Goal: Transaction & Acquisition: Download file/media

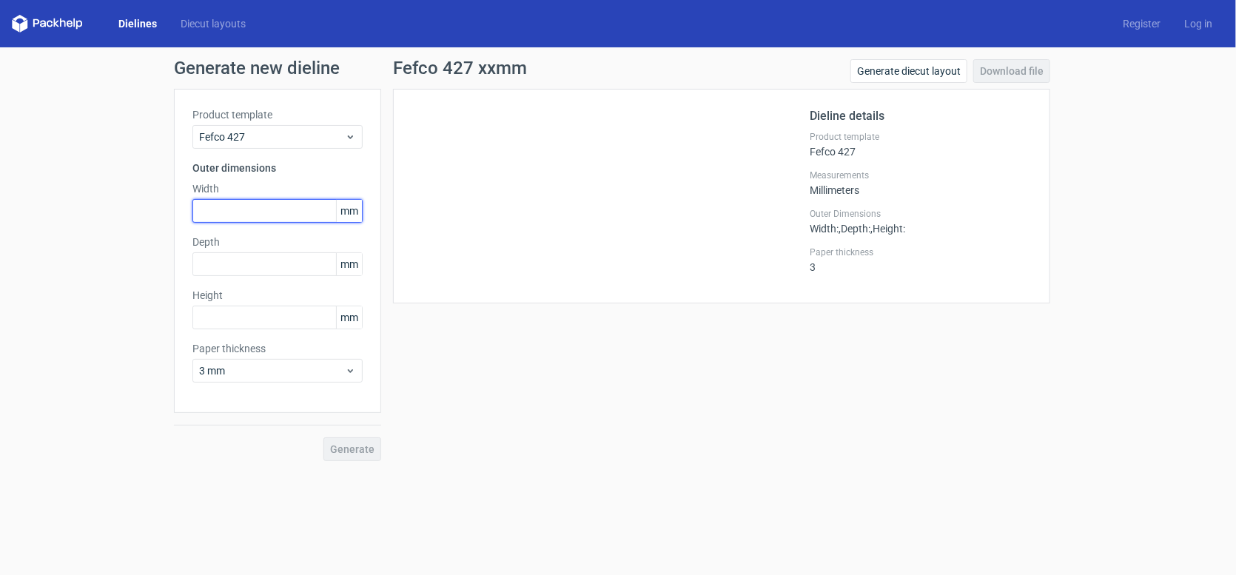
click at [234, 208] on input "text" at bounding box center [277, 211] width 170 height 24
type input "165"
type input "118"
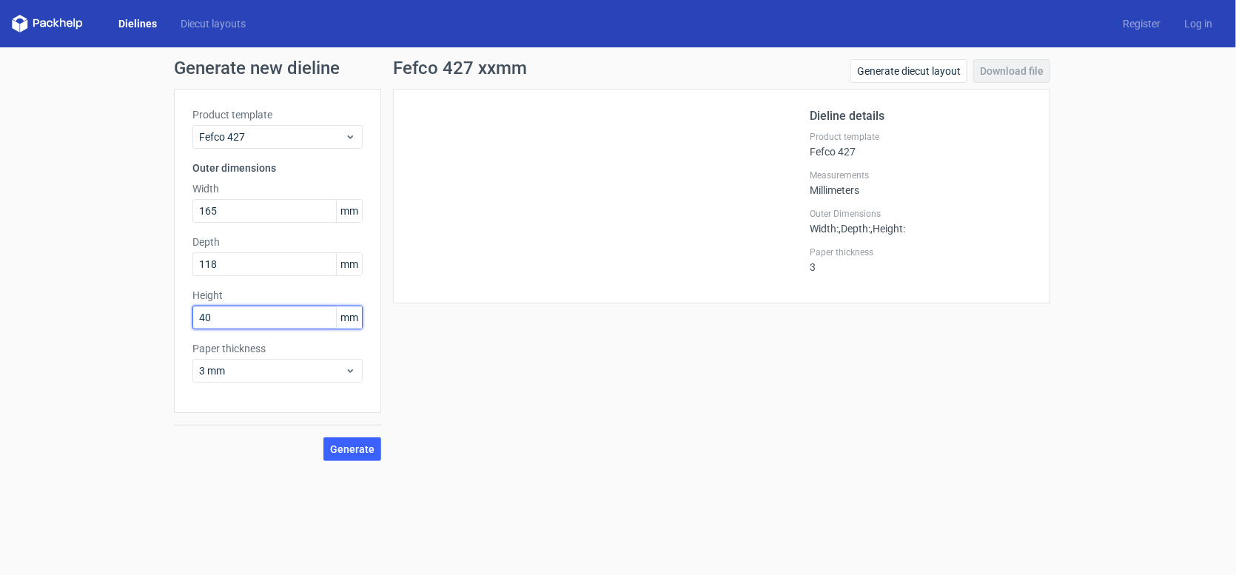
type input "40"
click at [513, 154] on div at bounding box center [610, 196] width 398 height 178
click at [362, 452] on span "Generate" at bounding box center [352, 449] width 44 height 10
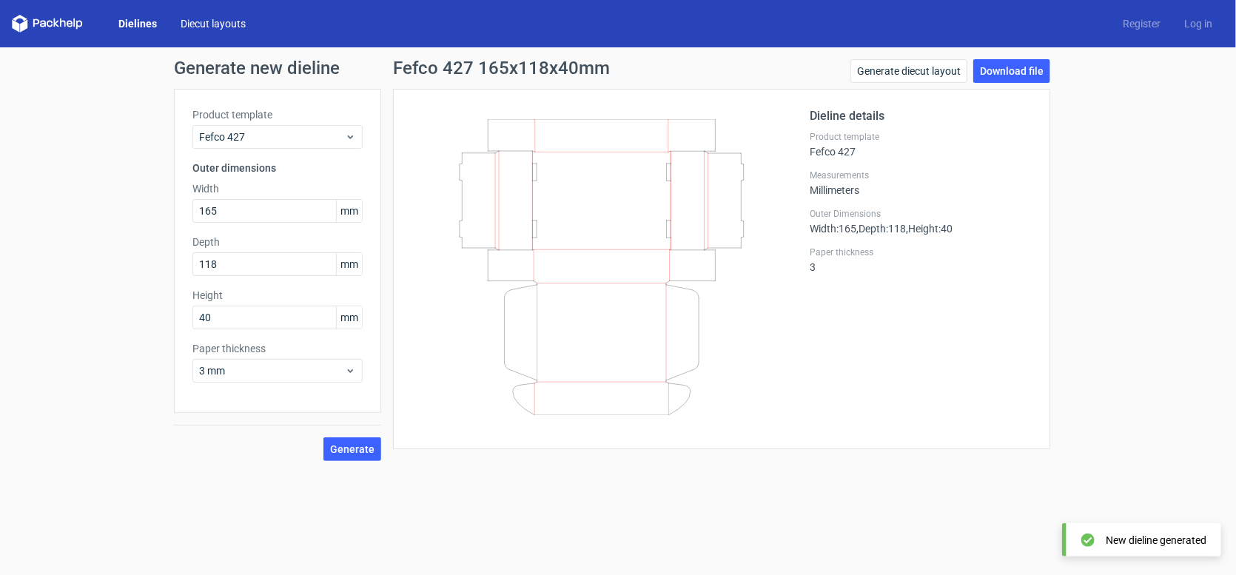
click at [201, 25] on link "Diecut layouts" at bounding box center [213, 23] width 89 height 15
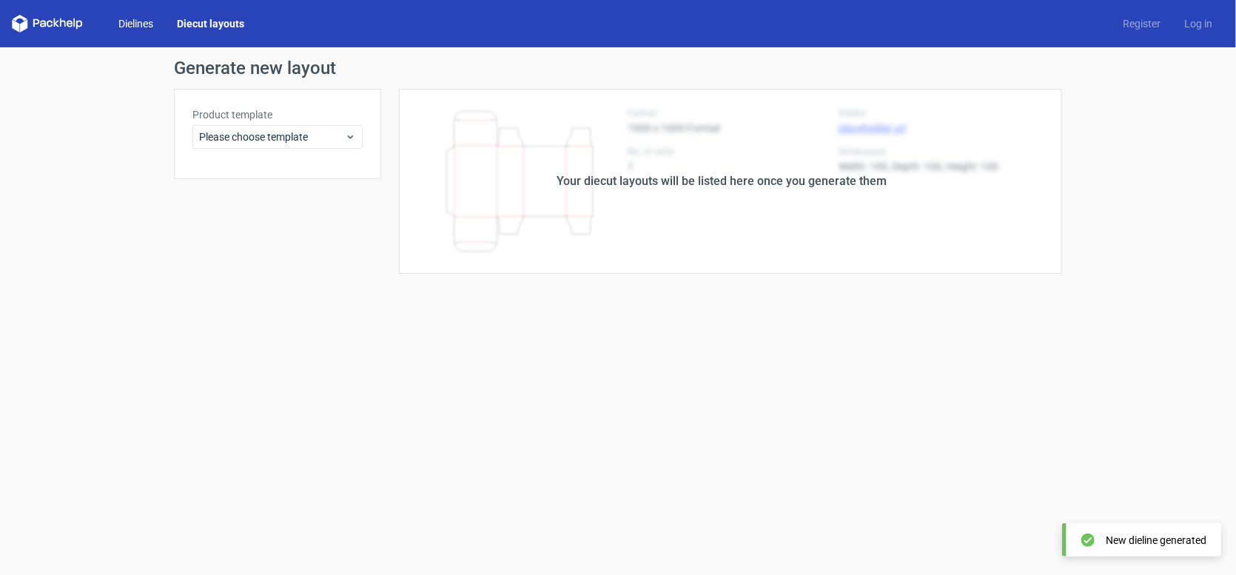
click at [137, 21] on link "Dielines" at bounding box center [136, 23] width 58 height 15
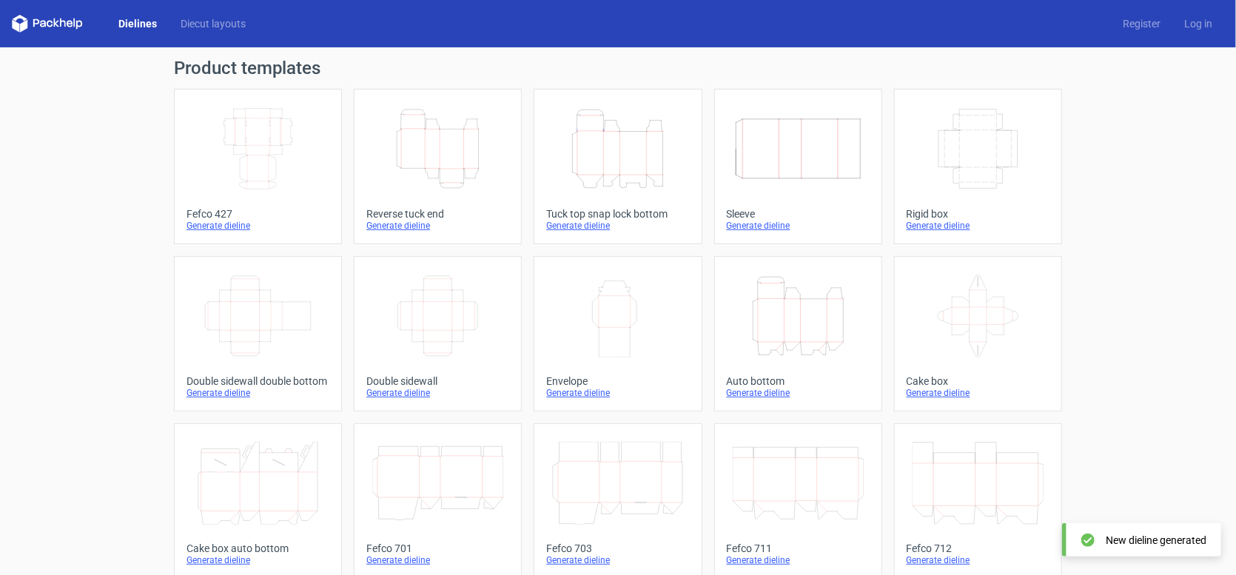
click at [426, 136] on icon "Height Depth Width" at bounding box center [437, 148] width 131 height 83
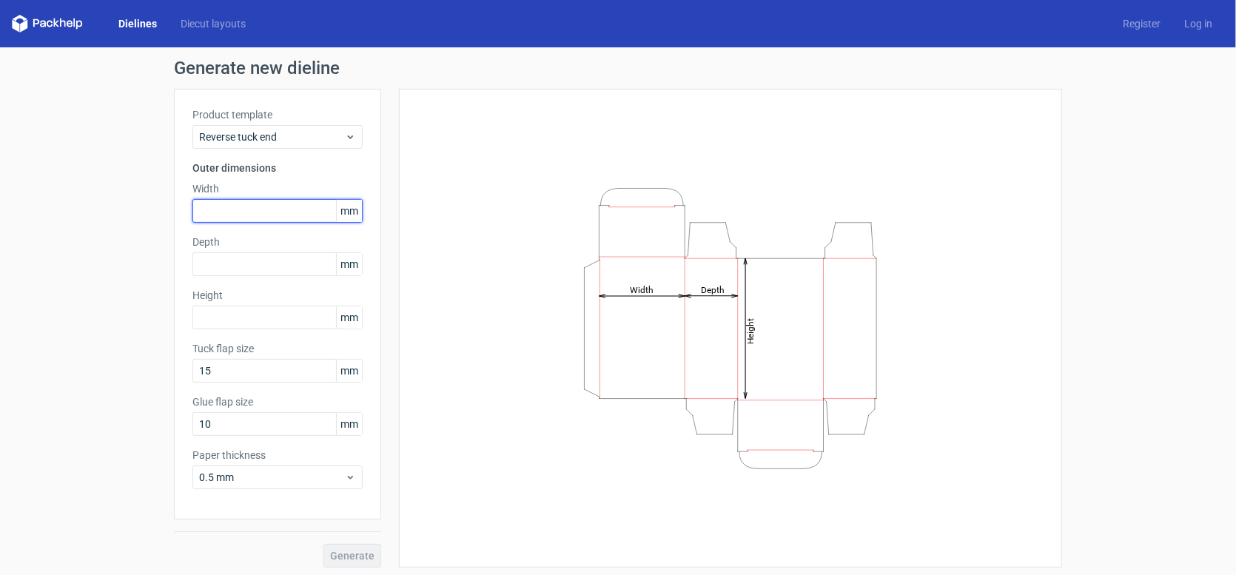
click at [235, 209] on input "text" at bounding box center [277, 211] width 170 height 24
type input "165"
type input "118"
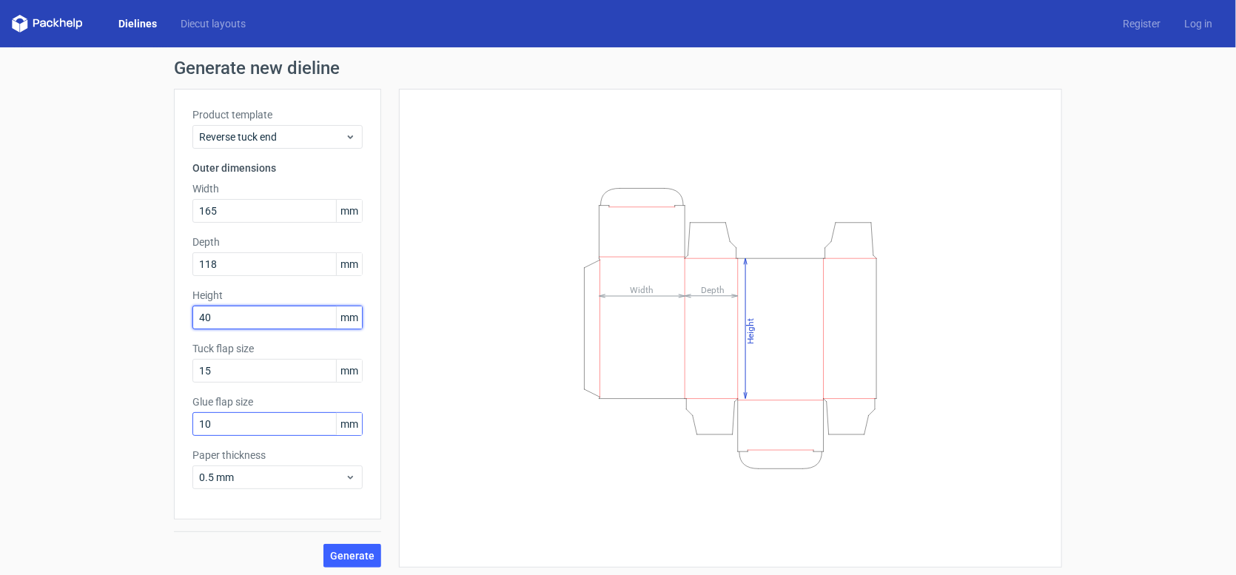
type input "40"
drag, startPoint x: 232, startPoint y: 424, endPoint x: 189, endPoint y: 418, distance: 42.6
click at [192, 418] on input "10" at bounding box center [277, 424] width 170 height 24
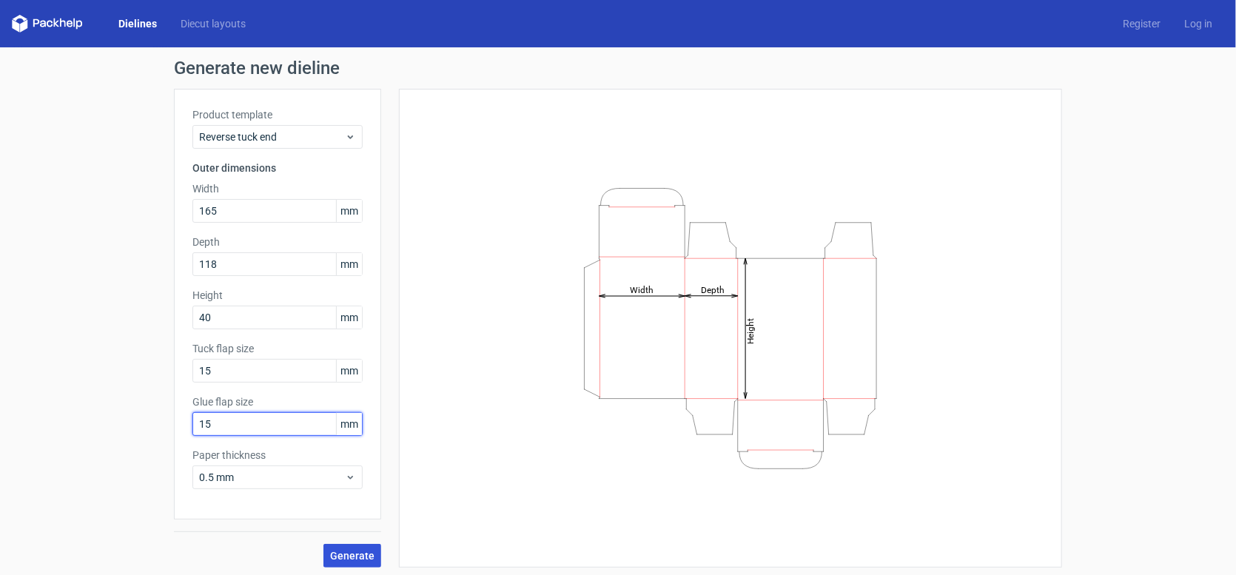
type input "15"
click at [338, 555] on span "Generate" at bounding box center [352, 556] width 44 height 10
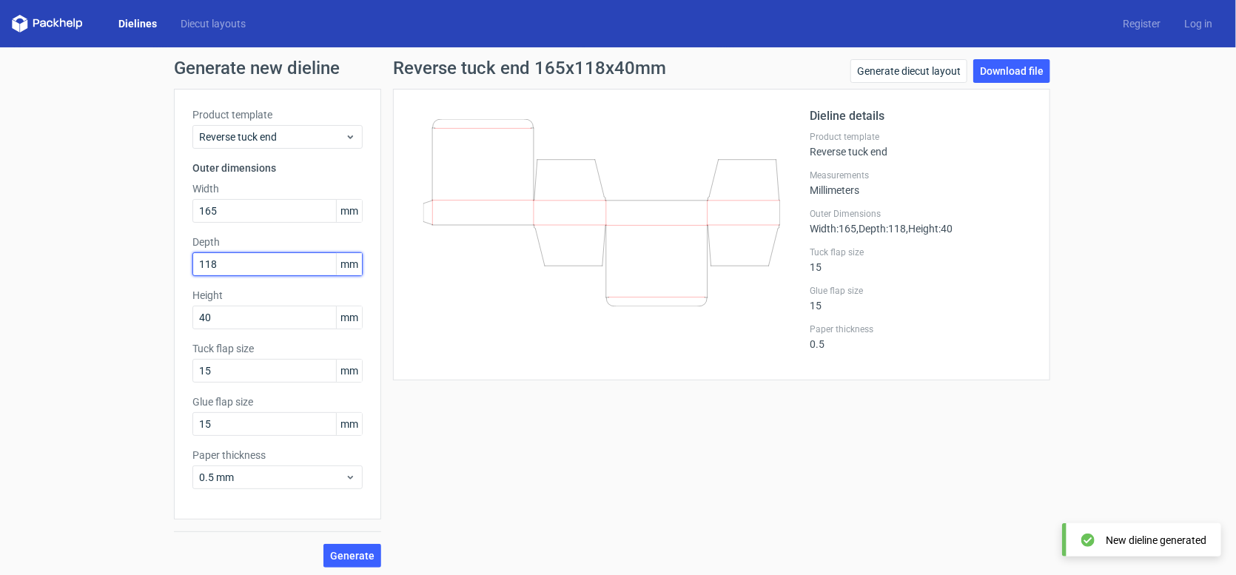
drag, startPoint x: 241, startPoint y: 266, endPoint x: 171, endPoint y: 251, distance: 71.1
click at [174, 251] on div "Product template Reverse tuck end Outer dimensions Width 165 mm Depth 118 mm He…" at bounding box center [277, 304] width 207 height 431
type input "40"
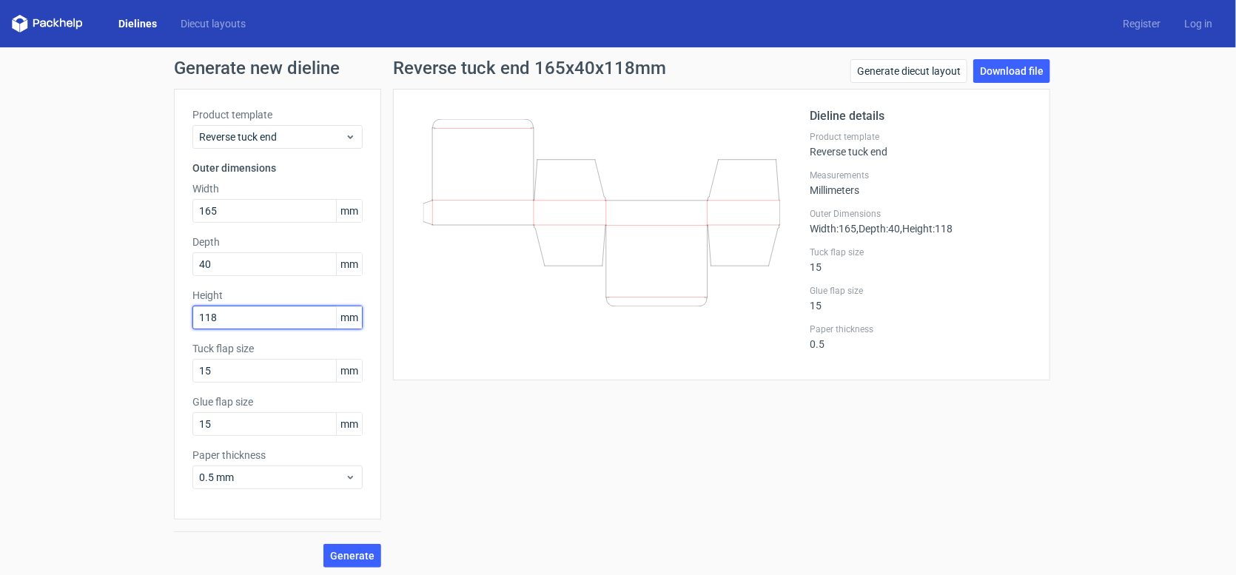
type input "118"
click at [159, 258] on div "Generate new dieline Product template Reverse tuck end Outer dimensions Width 1…" at bounding box center [618, 313] width 1236 height 532
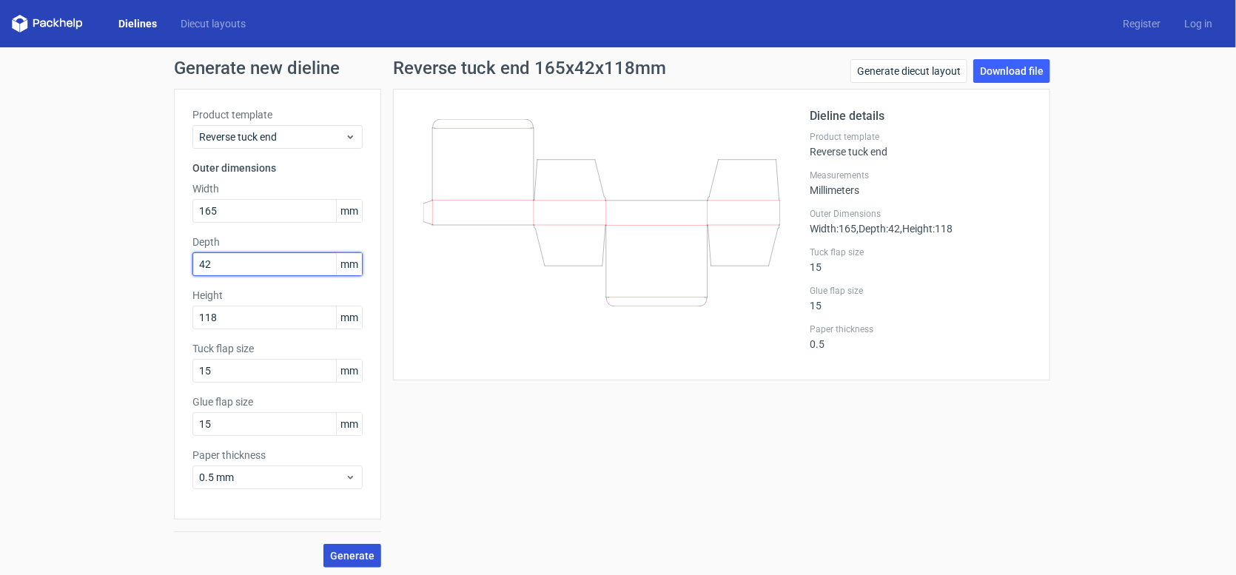
type input "42"
click at [343, 552] on span "Generate" at bounding box center [352, 556] width 44 height 10
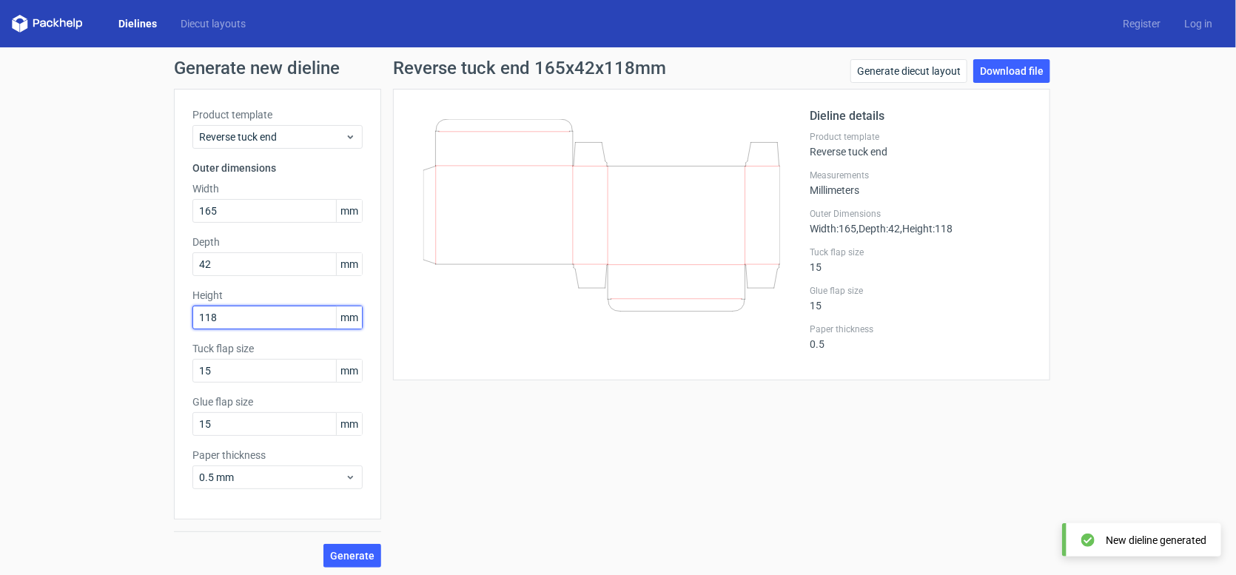
drag, startPoint x: 224, startPoint y: 319, endPoint x: 175, endPoint y: 313, distance: 49.9
click at [175, 313] on div "Product template Reverse tuck end Outer dimensions Width 165 mm Depth 42 mm Hei…" at bounding box center [277, 304] width 207 height 431
type input "165"
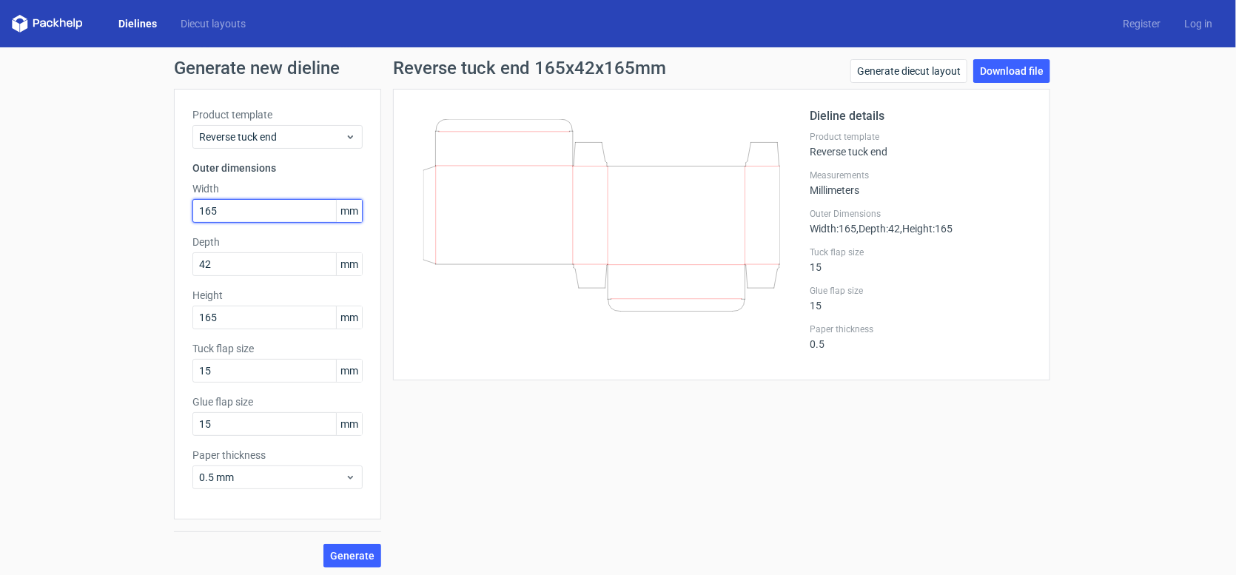
drag, startPoint x: 231, startPoint y: 213, endPoint x: 172, endPoint y: 201, distance: 59.8
click at [174, 201] on div "Product template Reverse tuck end Outer dimensions Width 165 mm Depth 42 mm Hei…" at bounding box center [277, 304] width 207 height 431
type input "118"
click at [345, 552] on span "Generate" at bounding box center [352, 556] width 44 height 10
click at [986, 74] on link "Download file" at bounding box center [1011, 71] width 77 height 24
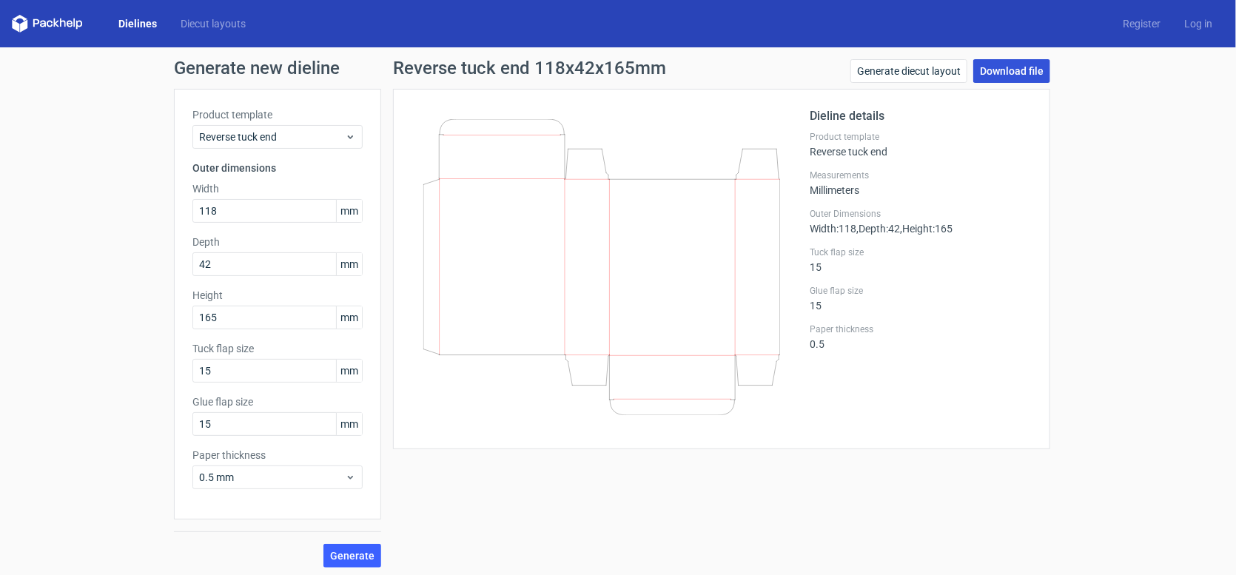
click at [1012, 73] on link "Download file" at bounding box center [1011, 71] width 77 height 24
drag, startPoint x: 185, startPoint y: 363, endPoint x: 176, endPoint y: 361, distance: 9.0
click at [176, 361] on div "Product template Reverse tuck end Outer dimensions Width 118 mm Depth 42 mm Hei…" at bounding box center [277, 304] width 207 height 431
type input "14"
click at [323, 544] on button "Generate" at bounding box center [352, 556] width 58 height 24
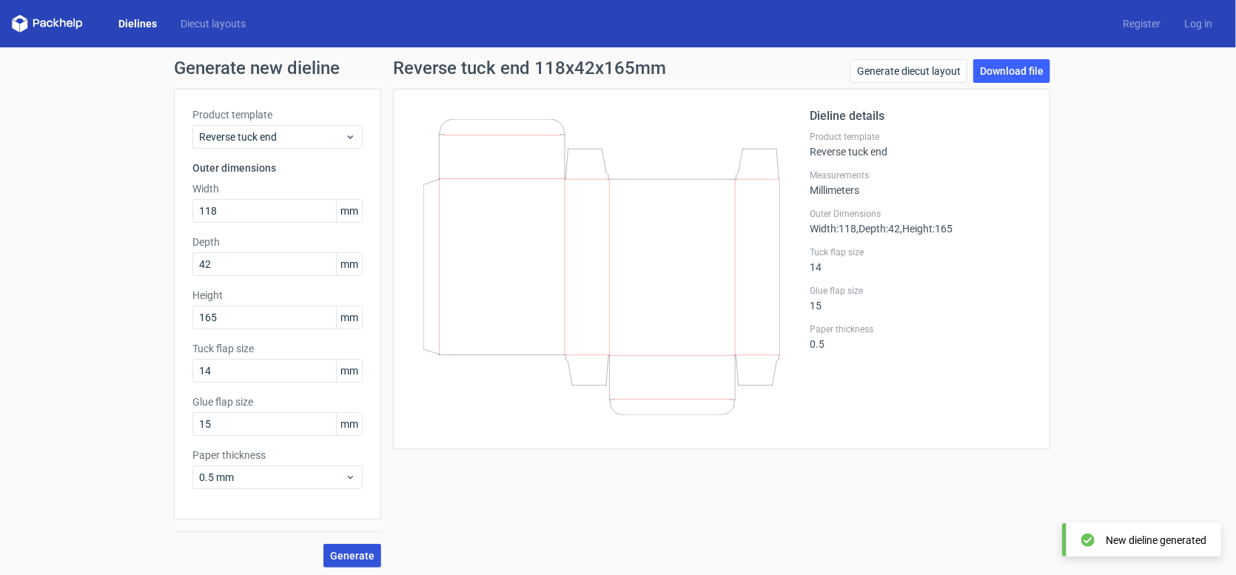
click at [357, 551] on span "Generate" at bounding box center [352, 556] width 44 height 10
click at [999, 78] on link "Download file" at bounding box center [1011, 71] width 77 height 24
